Goal: Information Seeking & Learning: Learn about a topic

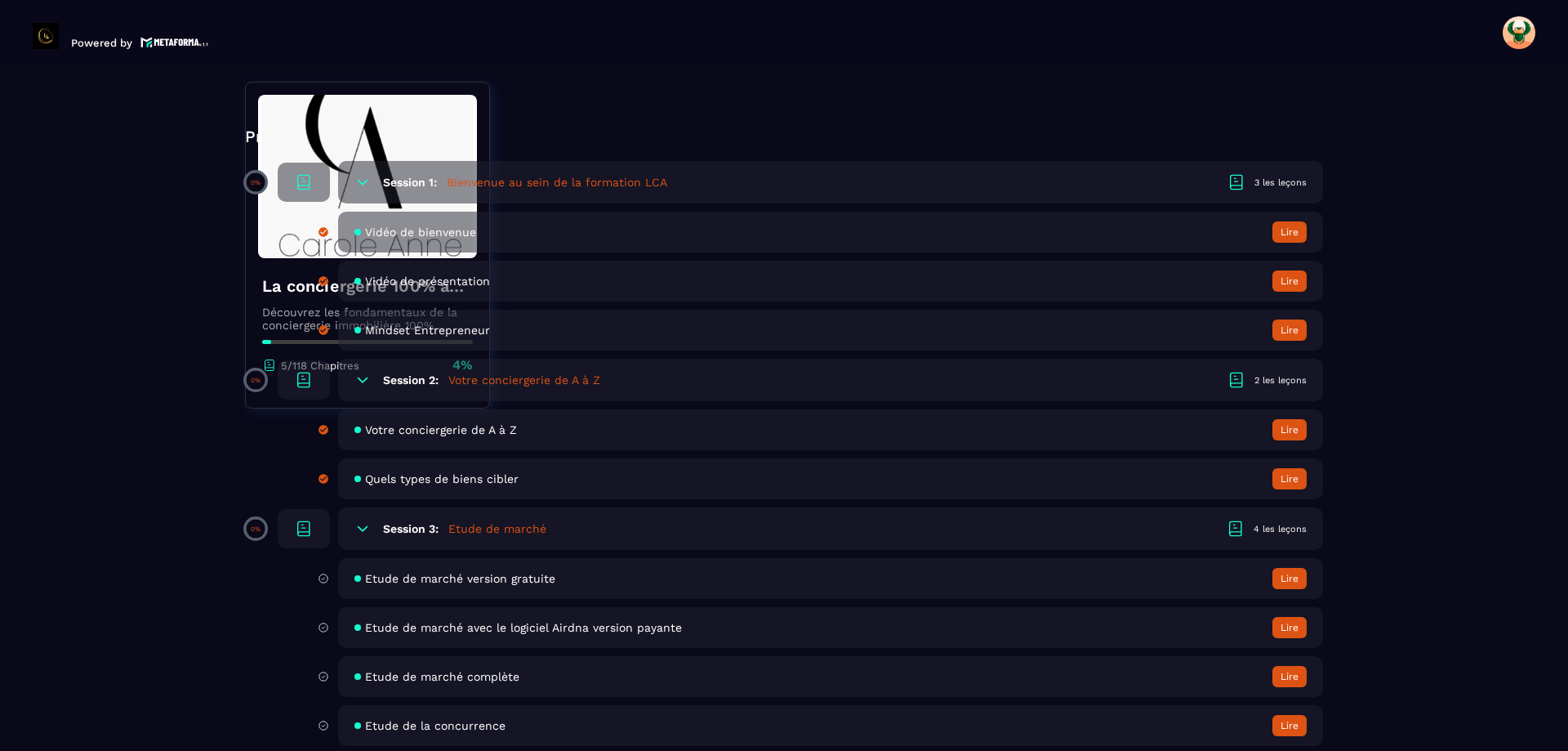
scroll to position [571, 0]
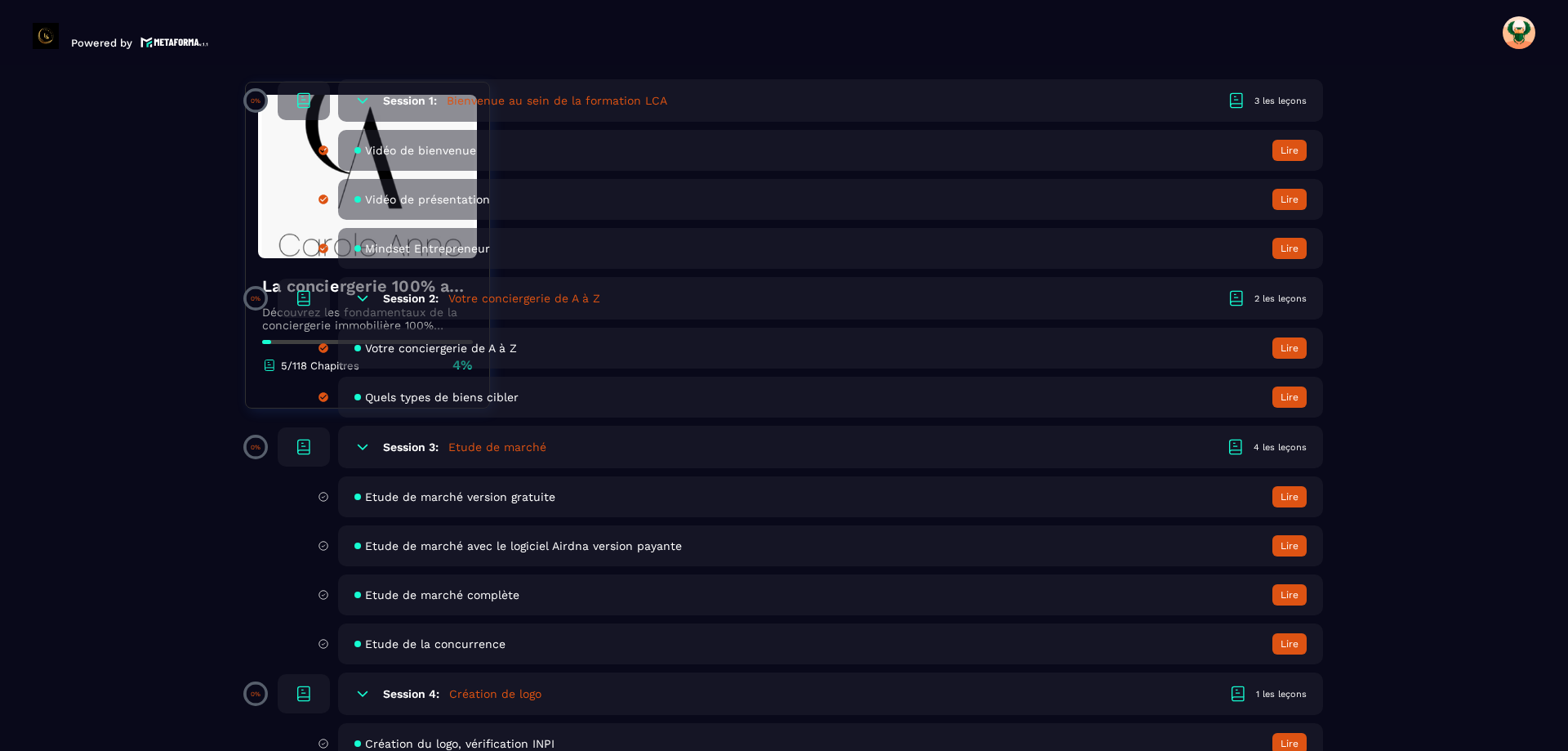
click at [532, 493] on span "Etude de marché version gratuite" at bounding box center [461, 496] width 190 height 13
click at [1282, 501] on button "Lire" at bounding box center [1290, 496] width 34 height 21
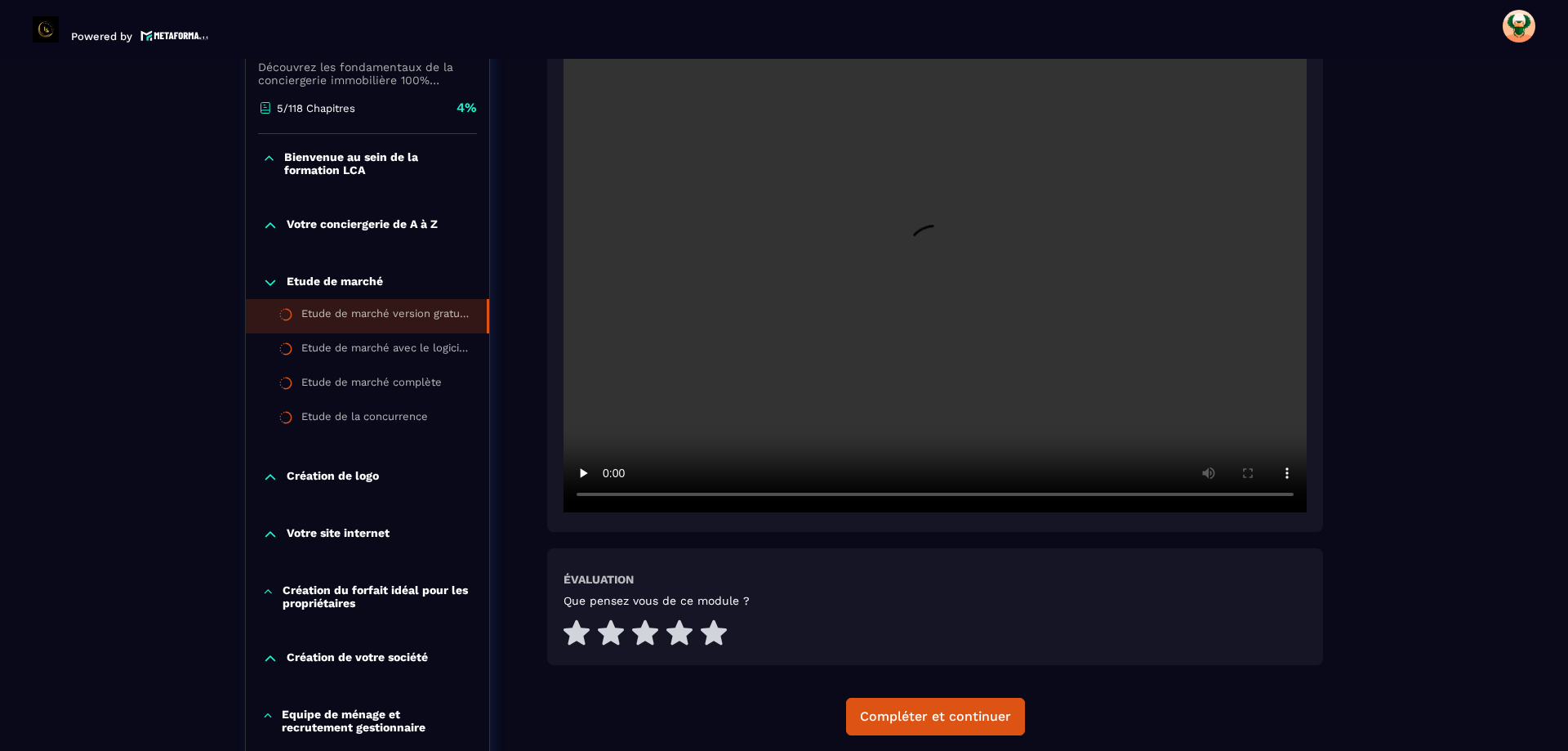
scroll to position [415, 0]
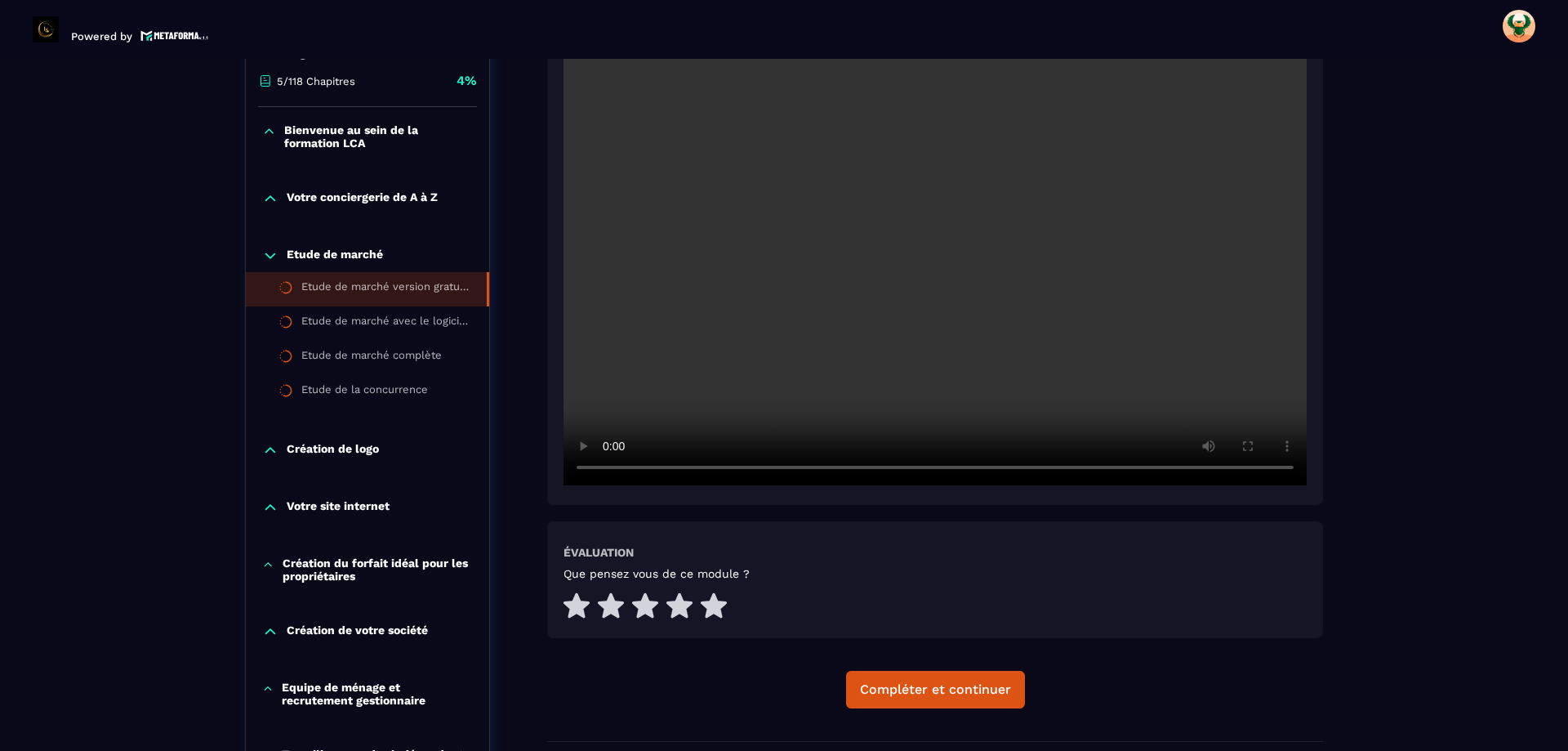
click at [836, 275] on video at bounding box center [934, 237] width 743 height 496
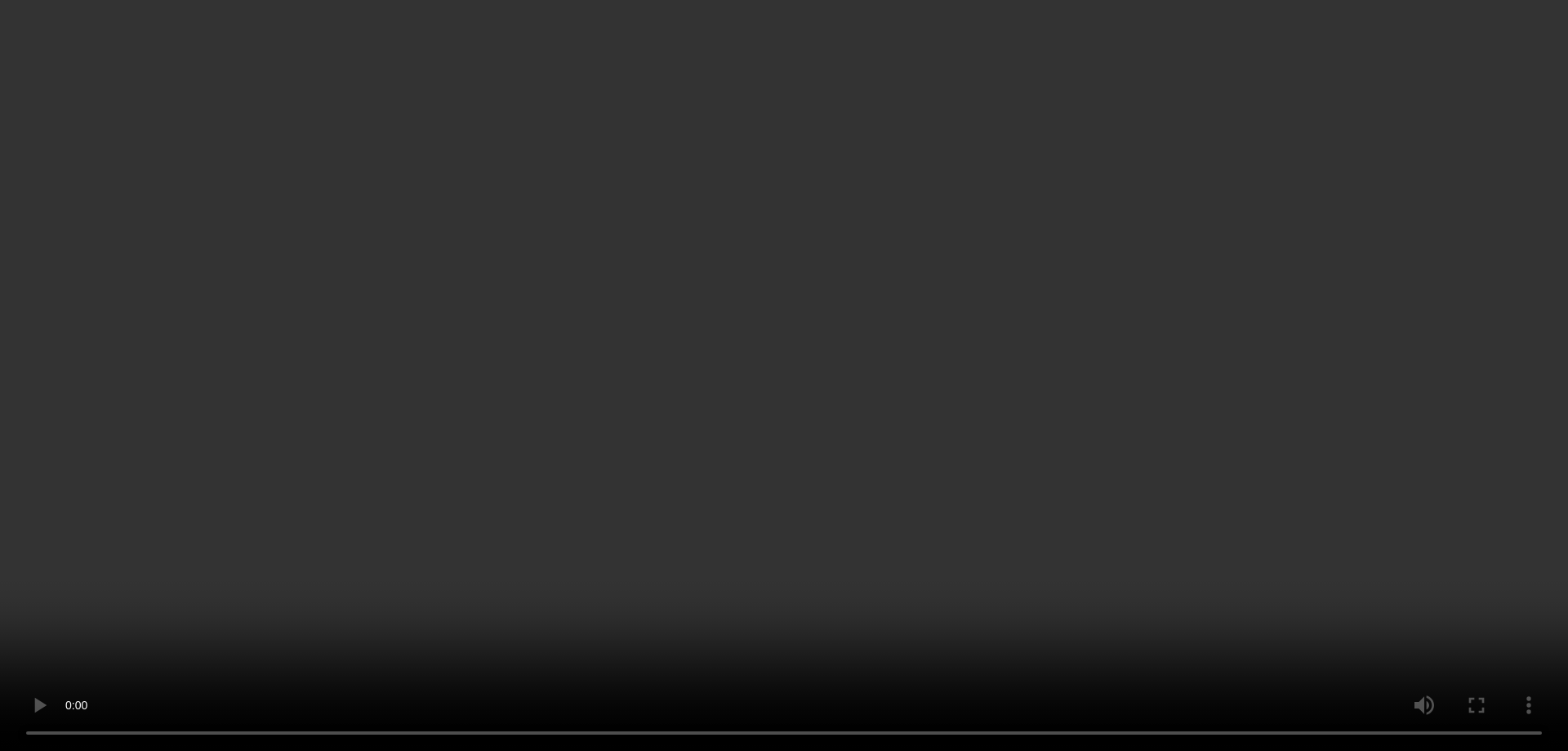
scroll to position [735, 0]
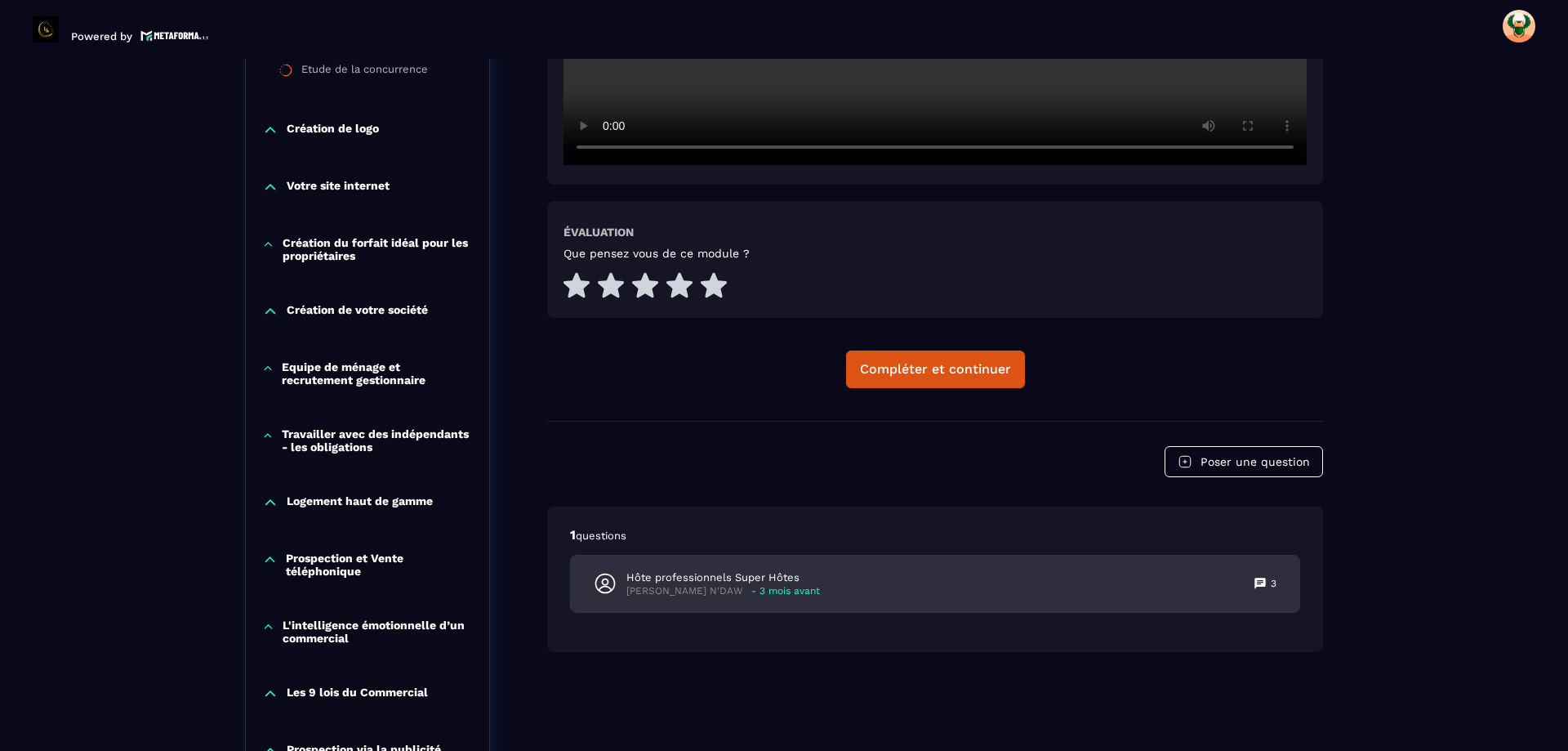
click at [804, 585] on div "Hôte professionnels Super Hôtes [PERSON_NAME] N'DAW - 3 mois avant 3" at bounding box center [934, 583] width 728 height 56
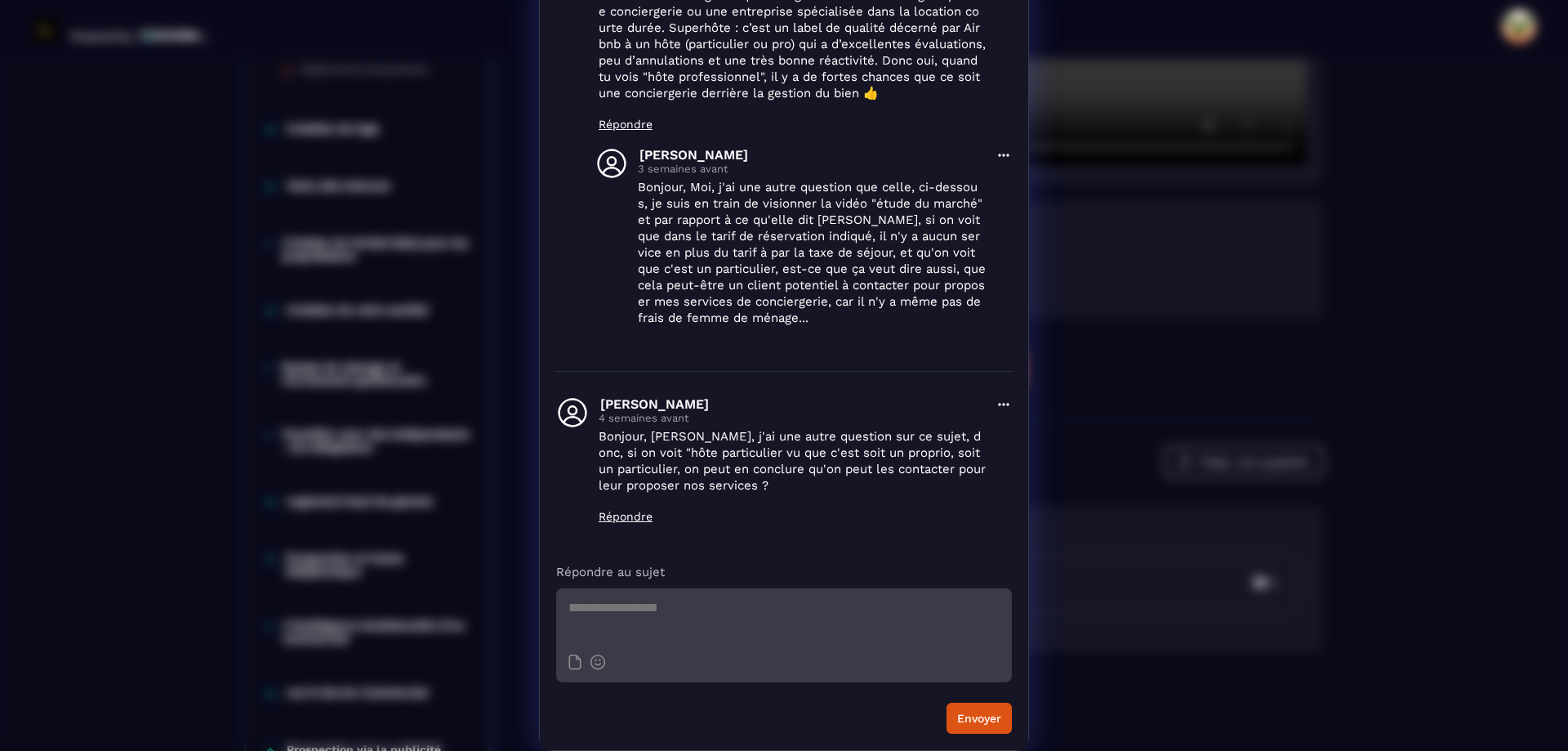
scroll to position [0, 0]
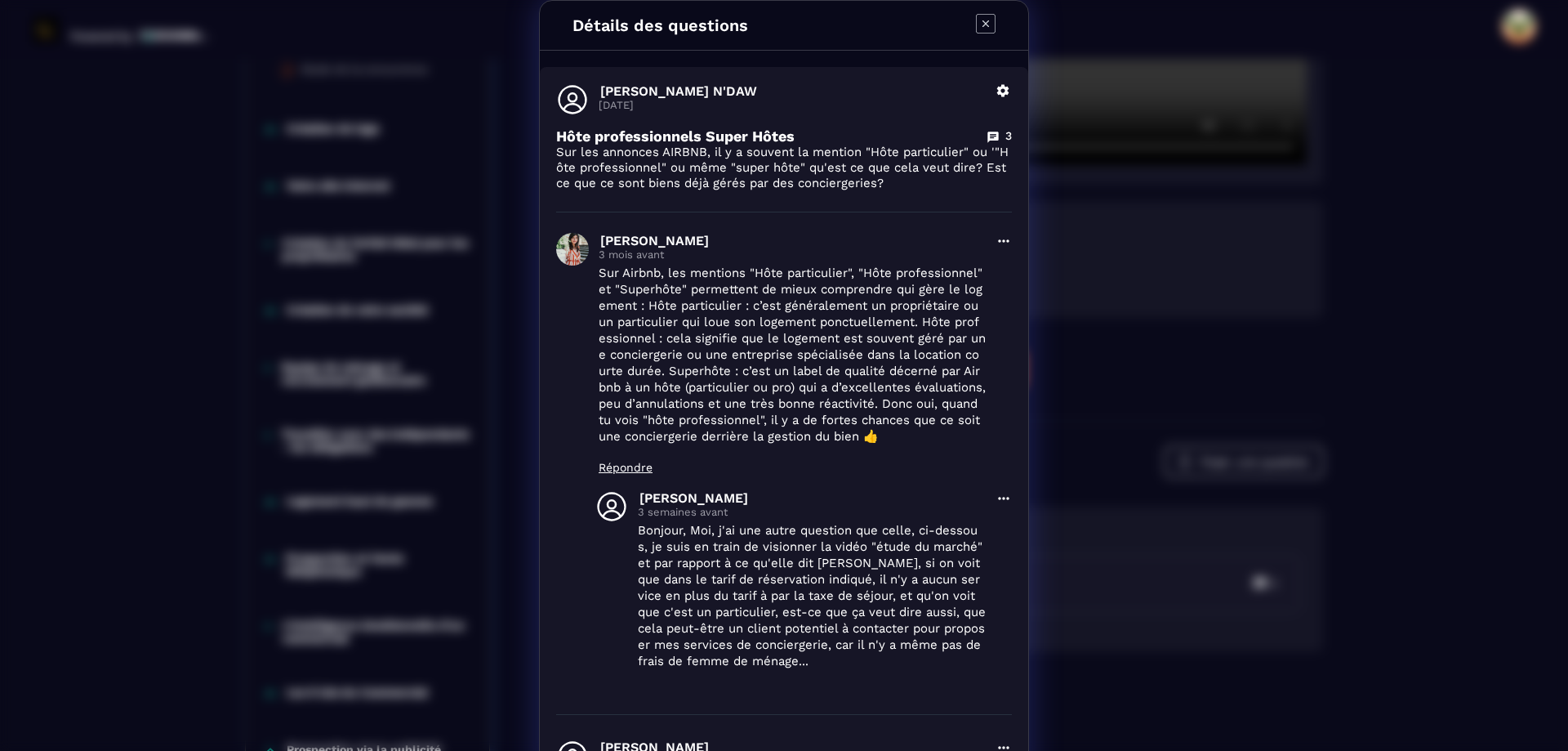
click at [984, 32] on icon "Modal window" at bounding box center [986, 24] width 20 height 20
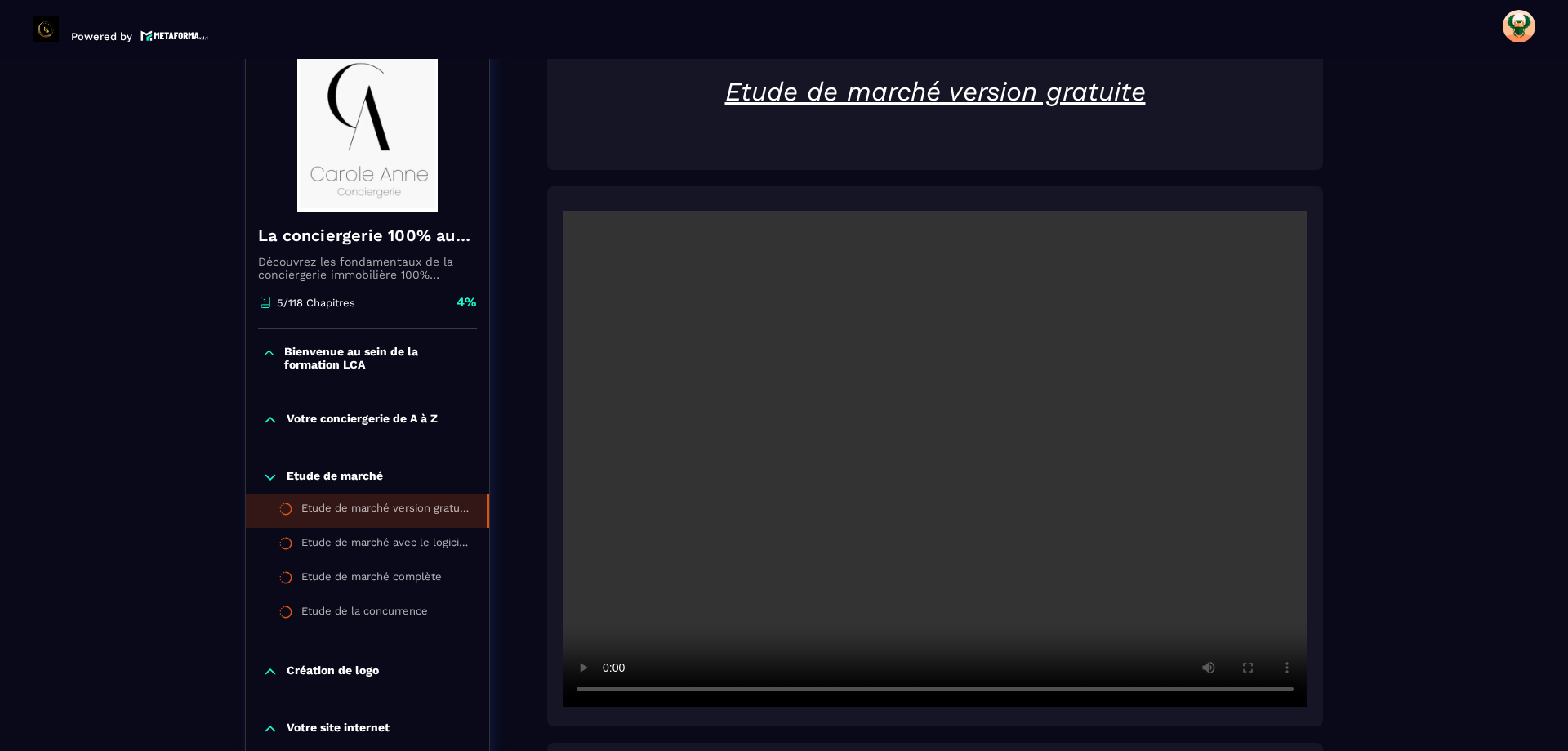
scroll to position [490, 0]
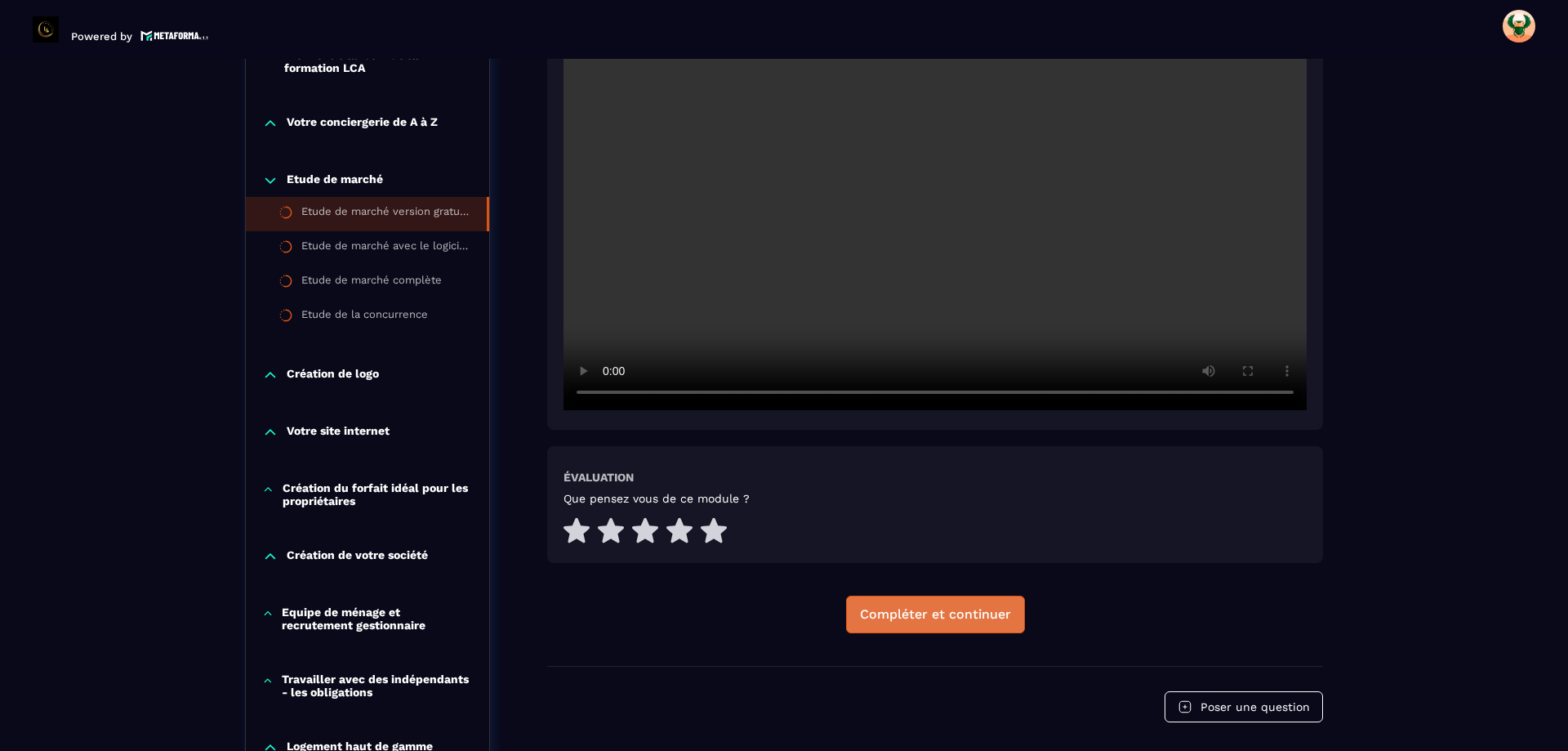
click at [922, 619] on div "Compléter et continuer" at bounding box center [935, 614] width 151 height 16
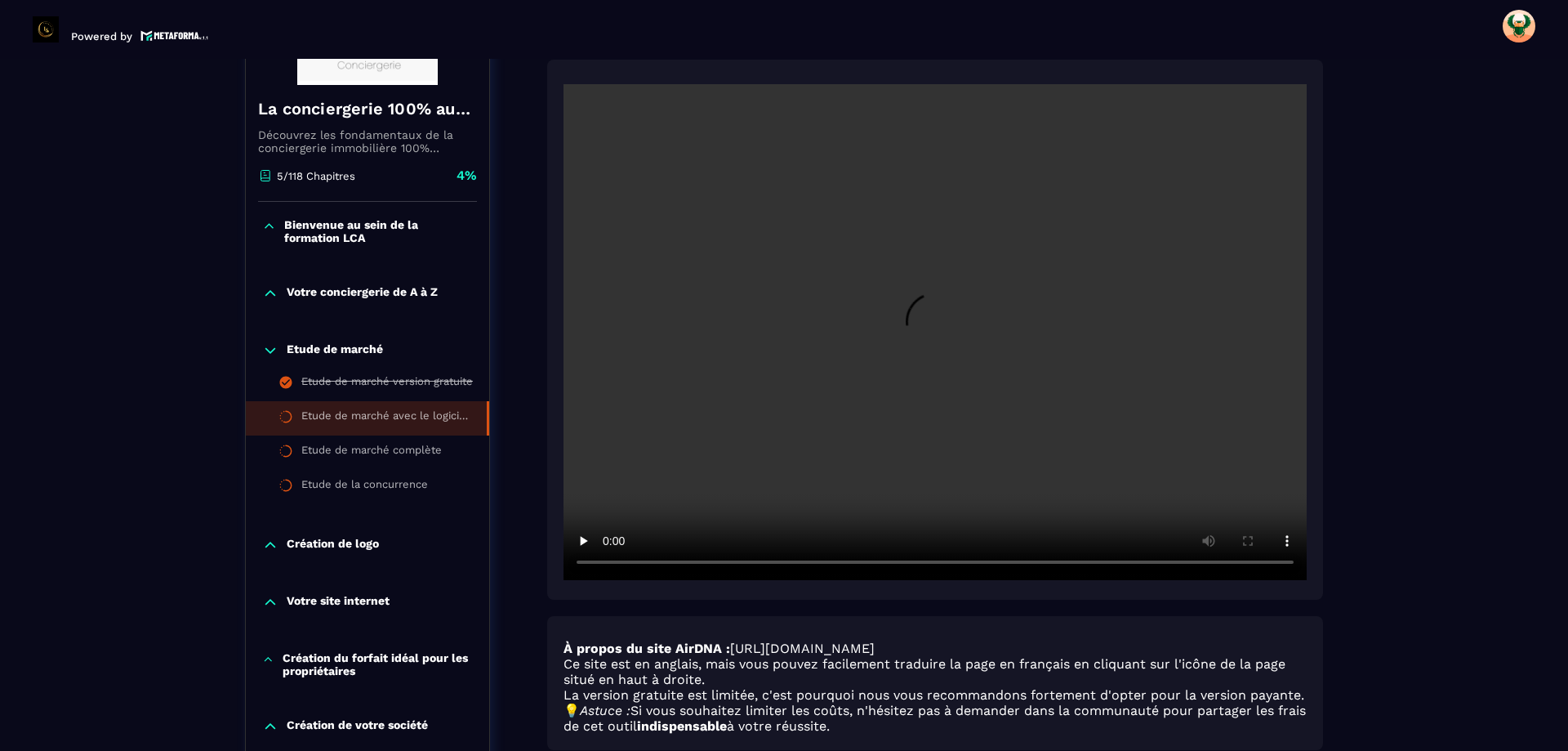
scroll to position [333, 0]
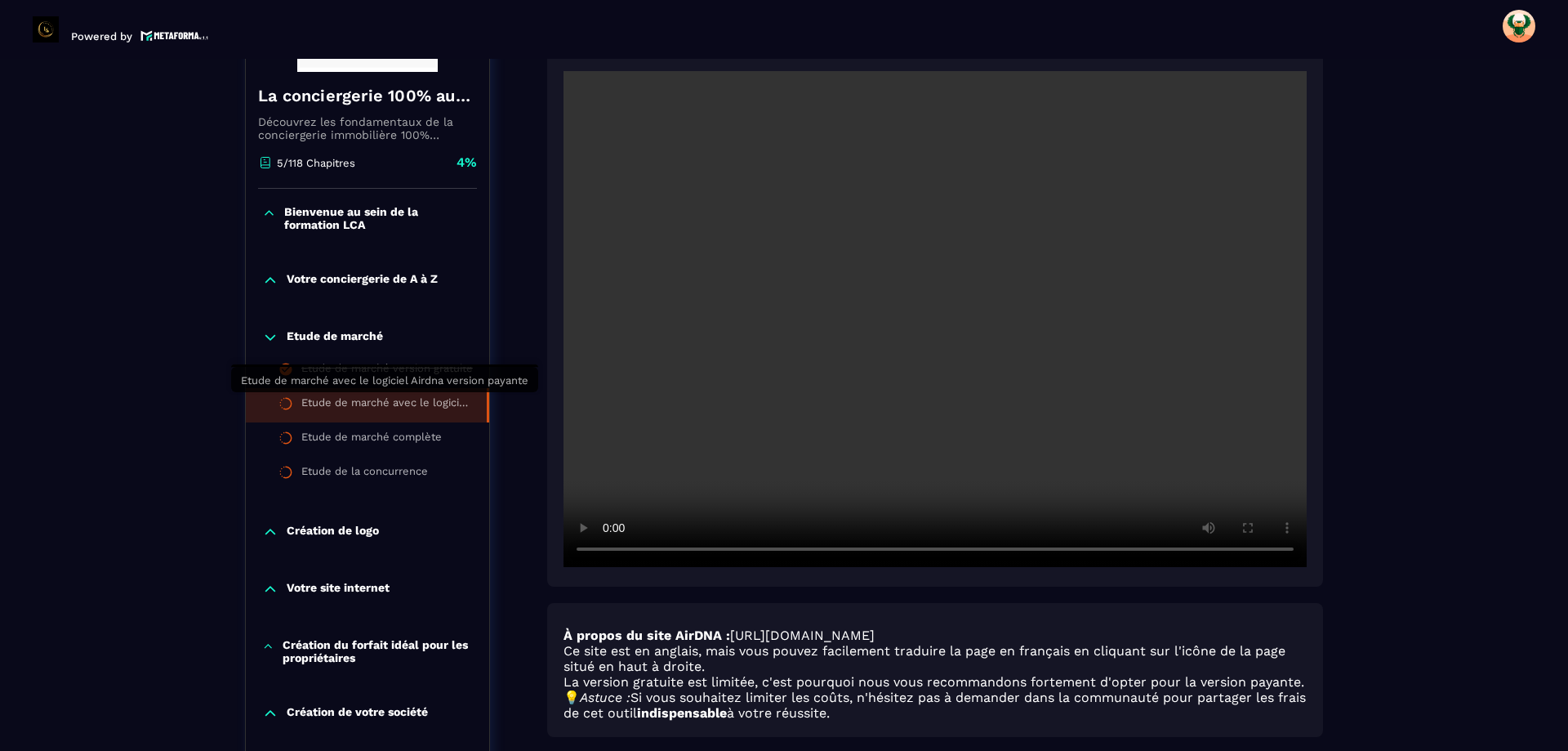
click at [339, 400] on div "Etude de marché avec le logiciel Airdna version payante" at bounding box center [385, 405] width 169 height 18
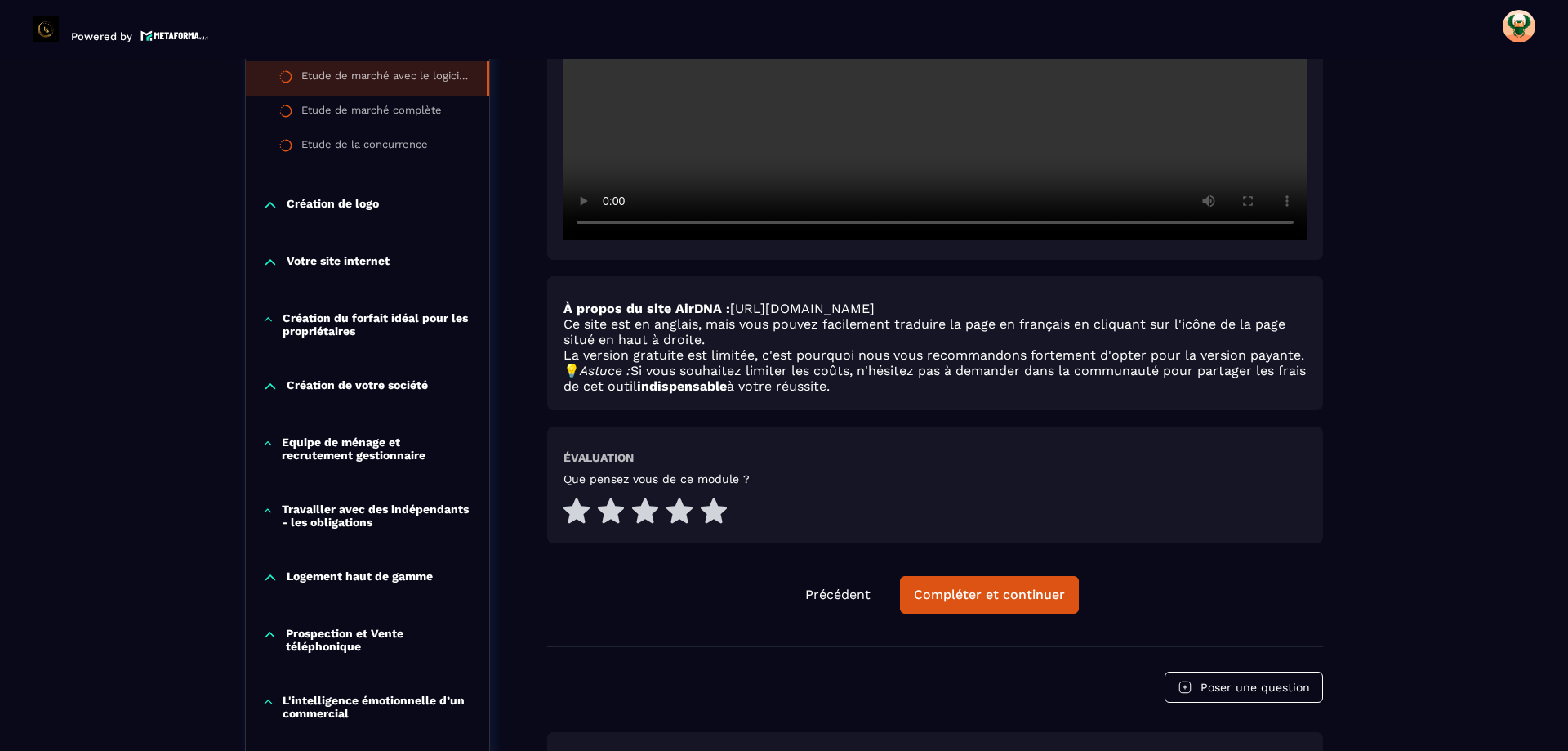
scroll to position [496, 0]
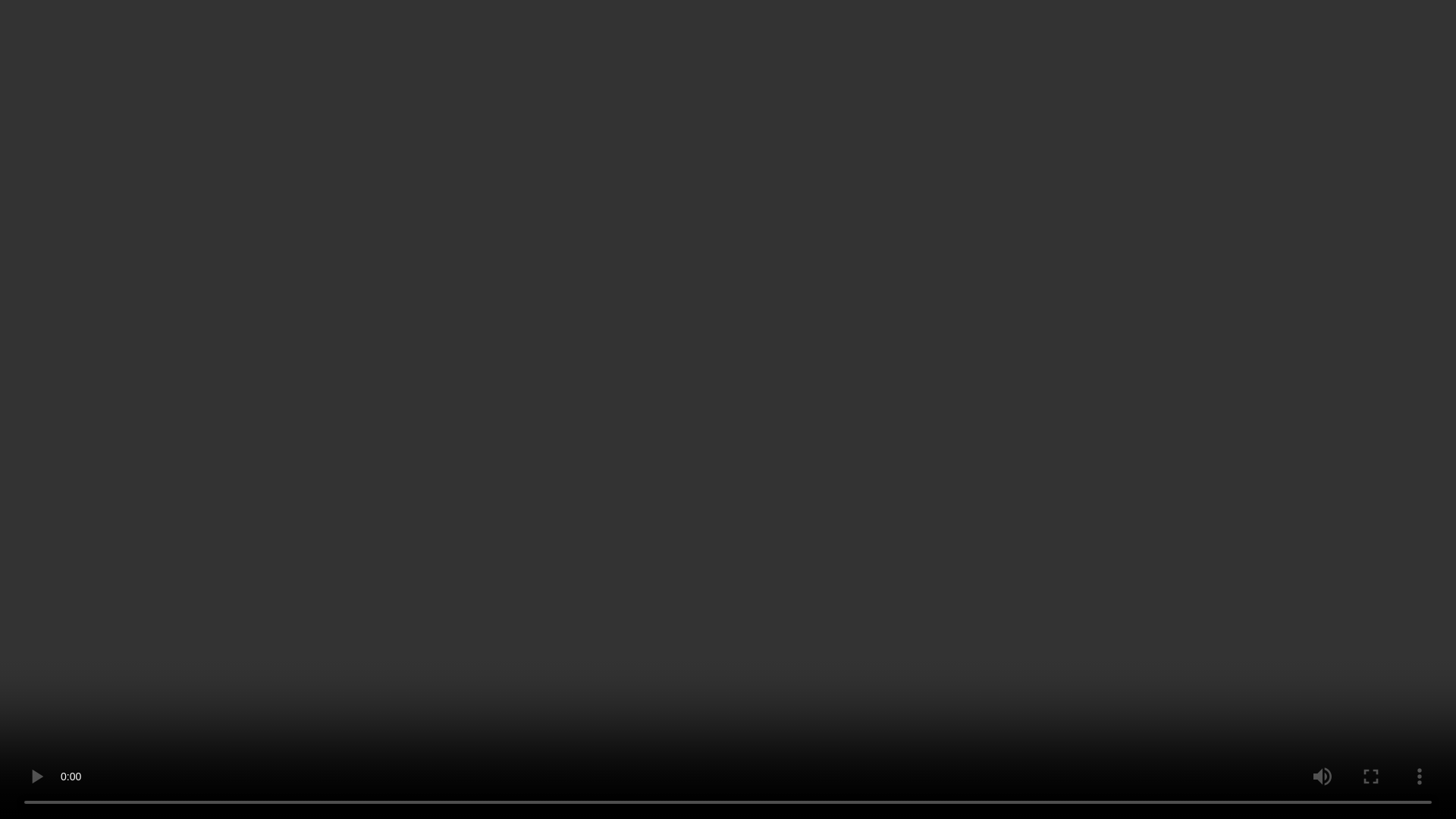
click at [623, 407] on video at bounding box center [728, 409] width 1456 height 819
click at [559, 380] on video at bounding box center [728, 409] width 1456 height 819
click at [758, 558] on video at bounding box center [728, 409] width 1456 height 819
click at [697, 510] on video at bounding box center [728, 409] width 1456 height 819
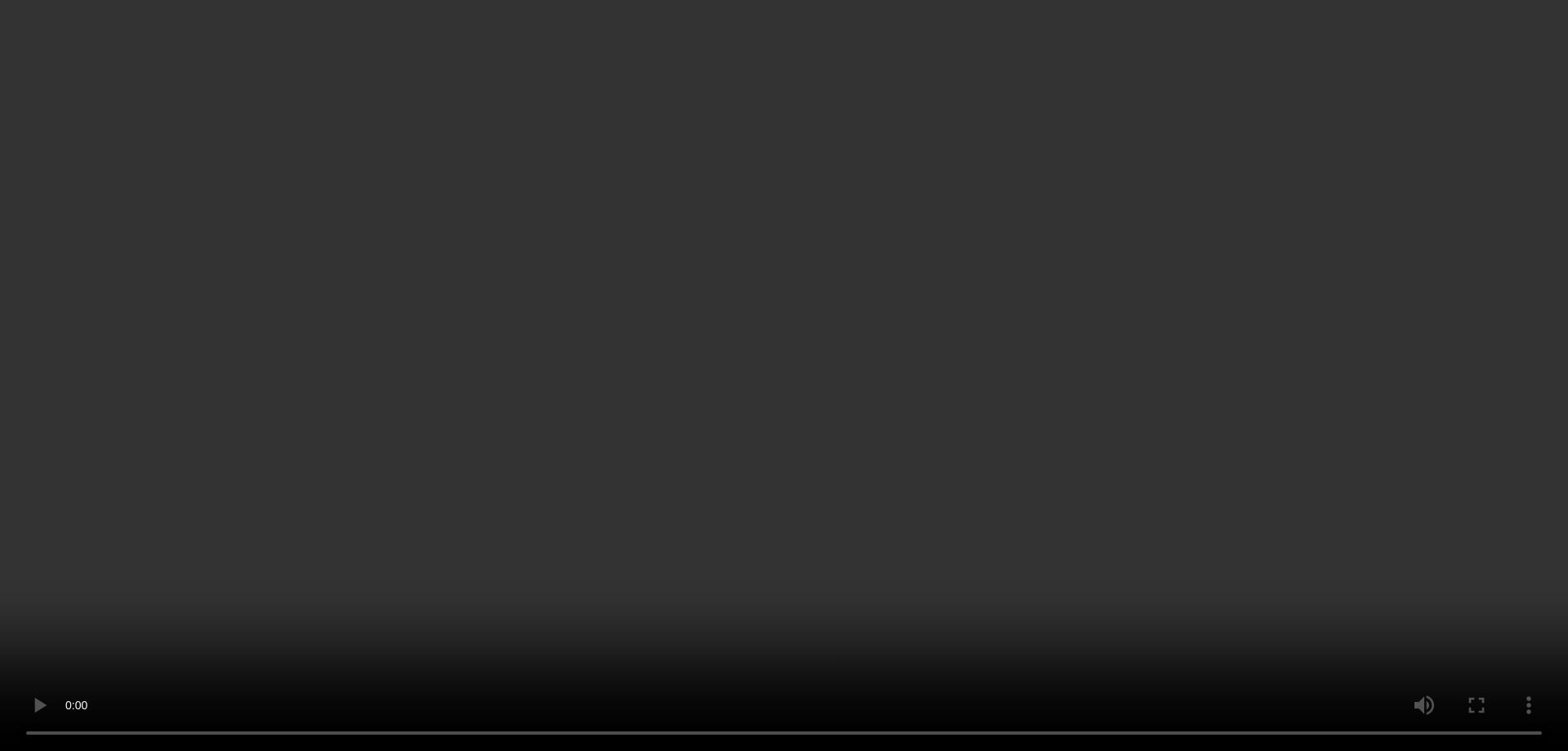
scroll to position [660, 0]
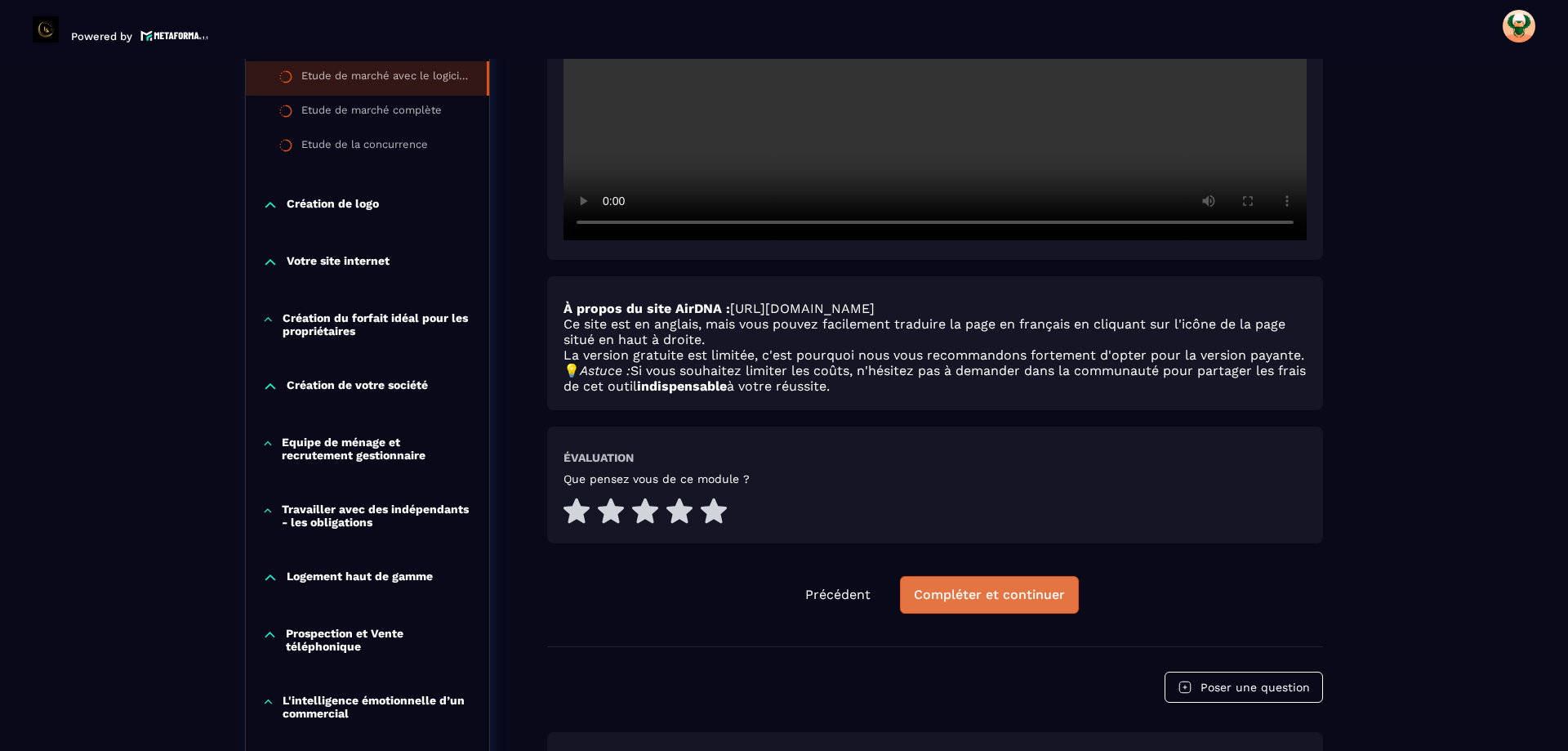
click at [1037, 603] on div "Compléter et continuer" at bounding box center [989, 595] width 151 height 16
click at [977, 606] on div at bounding box center [784, 369] width 1568 height 751
click at [964, 600] on div at bounding box center [784, 369] width 1568 height 751
click at [981, 593] on div at bounding box center [784, 369] width 1568 height 751
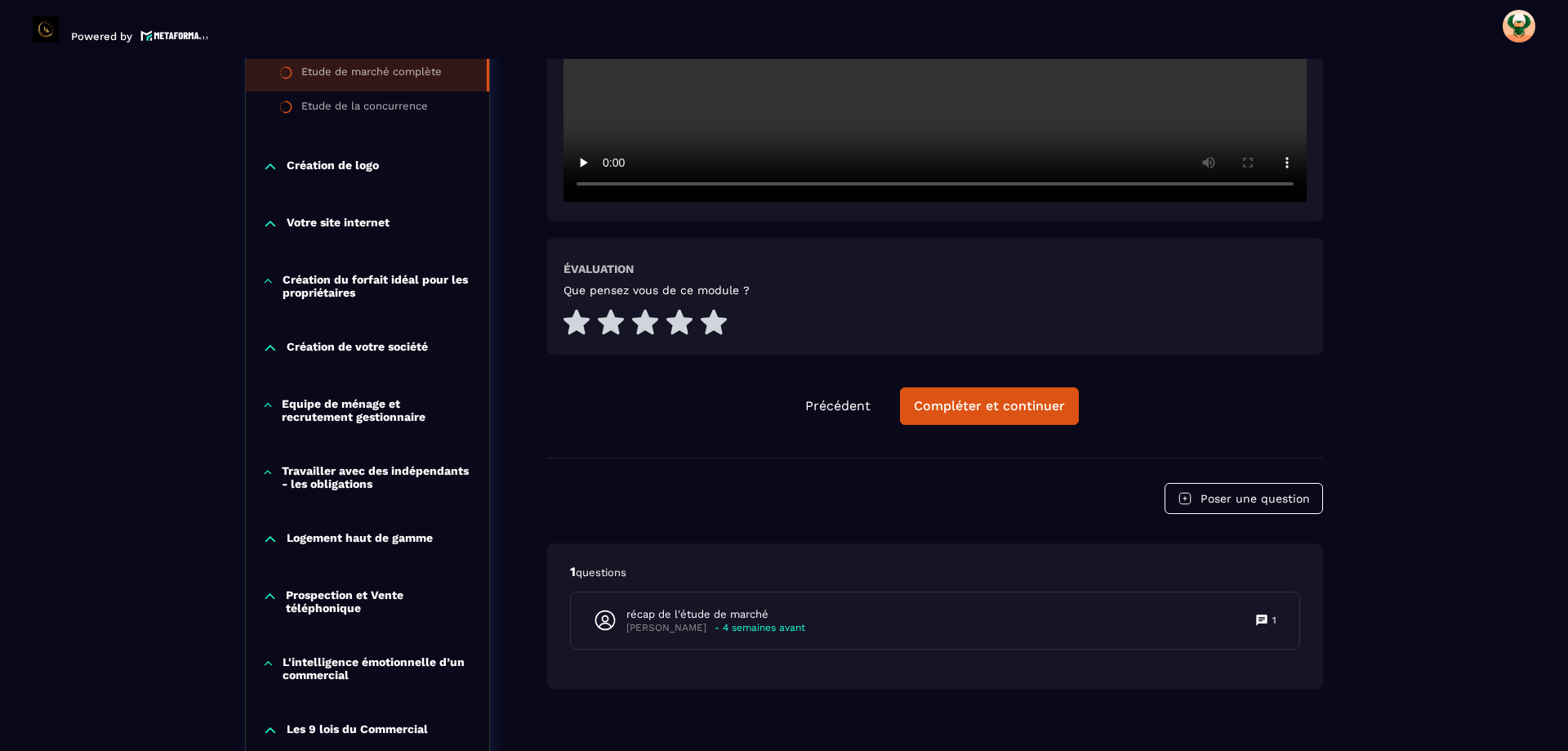
scroll to position [742, 0]
